Goal: Task Accomplishment & Management: Use online tool/utility

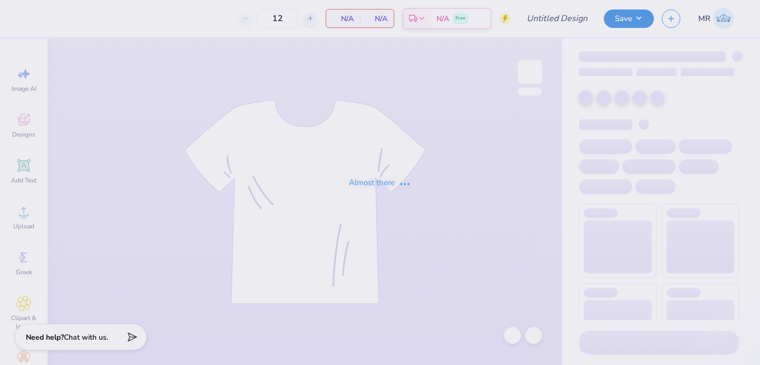
type input "kappa philo 1"
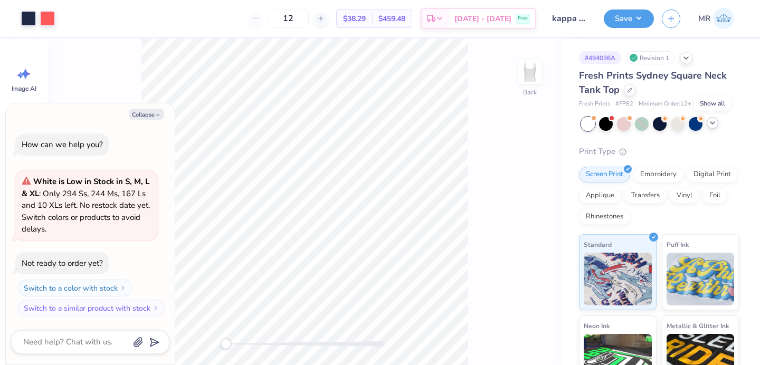
click at [711, 123] on icon at bounding box center [712, 123] width 8 height 8
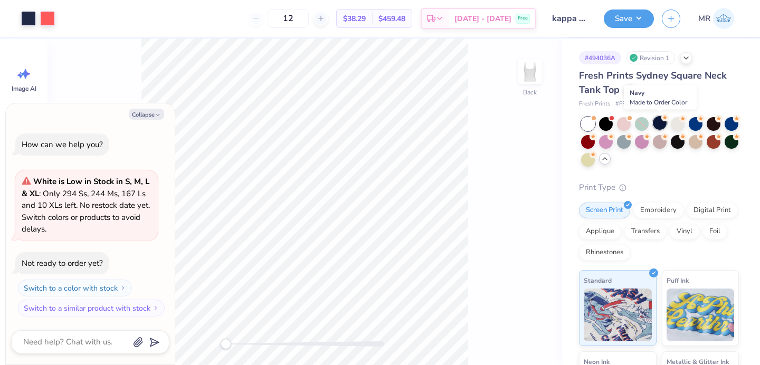
click at [660, 121] on div at bounding box center [660, 123] width 14 height 14
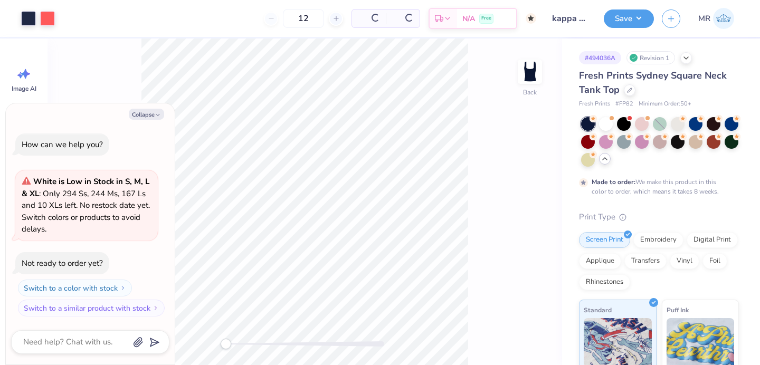
type textarea "x"
type input "50"
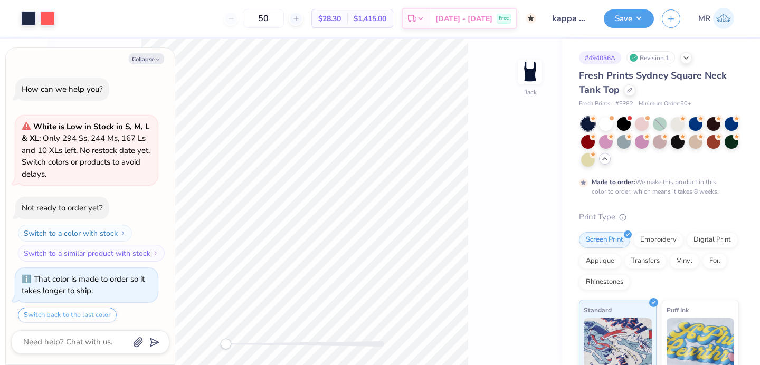
scroll to position [32, 0]
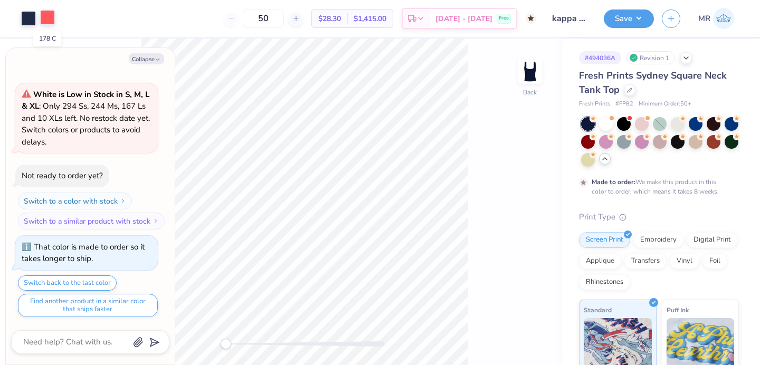
click at [50, 16] on div at bounding box center [47, 17] width 15 height 15
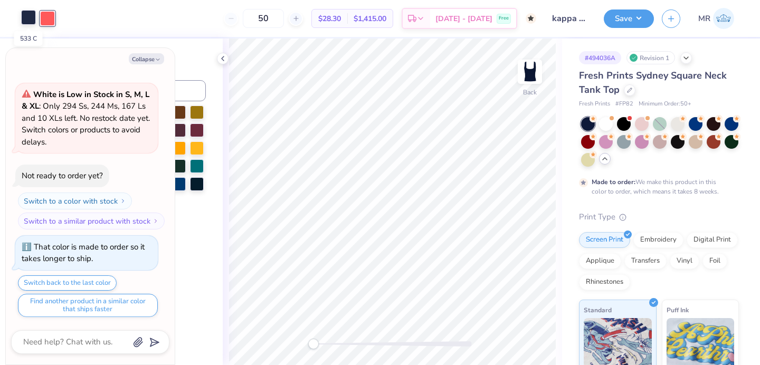
click at [22, 15] on div at bounding box center [28, 17] width 15 height 15
click at [142, 61] on button "Collapse" at bounding box center [146, 58] width 35 height 11
type textarea "x"
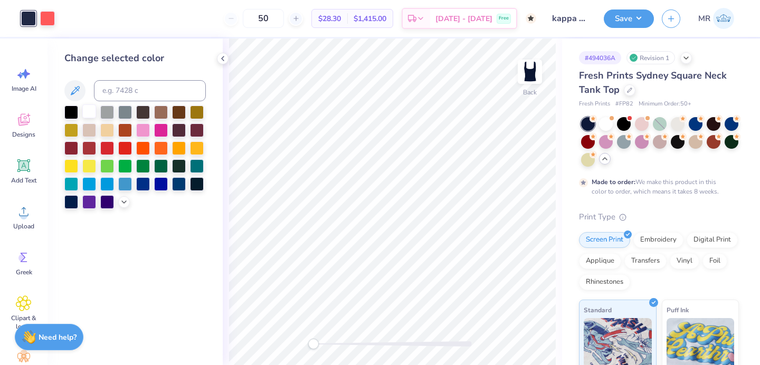
click at [91, 115] on div at bounding box center [89, 112] width 14 height 14
click at [48, 20] on div at bounding box center [47, 17] width 15 height 15
click at [126, 204] on icon at bounding box center [124, 201] width 8 height 8
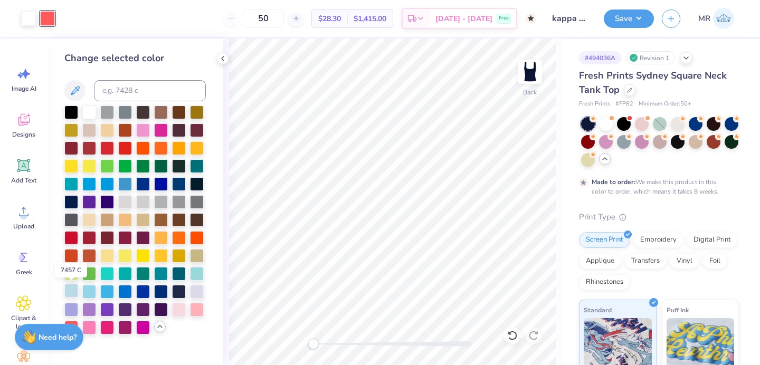
click at [73, 289] on div at bounding box center [71, 291] width 14 height 14
click at [629, 25] on button "Save" at bounding box center [629, 17] width 50 height 18
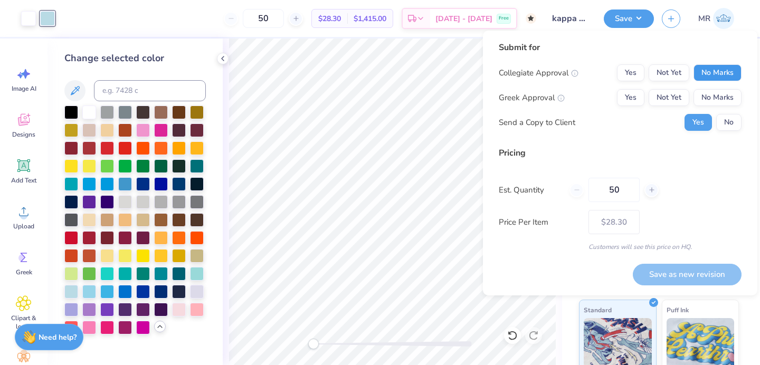
click at [726, 71] on button "No Marks" at bounding box center [718, 72] width 48 height 17
click at [637, 94] on button "Yes" at bounding box center [630, 97] width 27 height 17
click at [675, 277] on button "Save as new revision" at bounding box center [687, 275] width 109 height 22
type input "$28.30"
